Goal: Share content: Share content

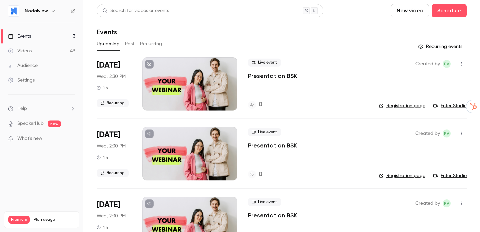
click at [32, 53] on link "Videos 49" at bounding box center [41, 51] width 83 height 15
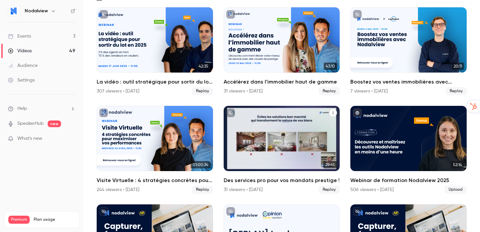
scroll to position [50, 0]
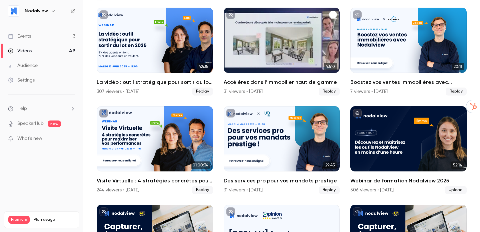
click at [271, 48] on div "Accélérez dans l’immobilier haut de gamme" at bounding box center [282, 40] width 116 height 65
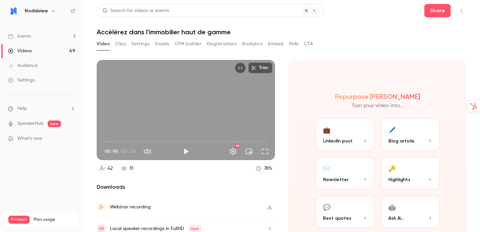
scroll to position [29, 0]
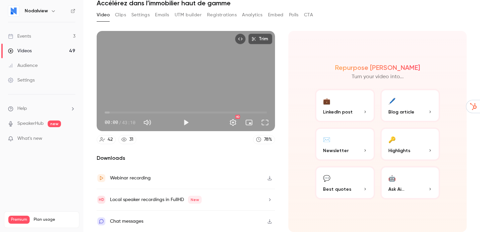
click at [137, 180] on div "Webinar recording" at bounding box center [130, 178] width 41 height 8
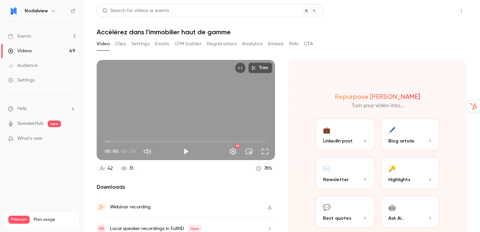
click at [434, 10] on button "Share" at bounding box center [438, 10] width 26 height 13
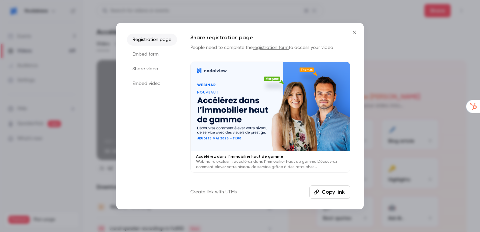
click at [332, 194] on button "Copy link" at bounding box center [330, 192] width 41 height 13
